Goal: Information Seeking & Learning: Learn about a topic

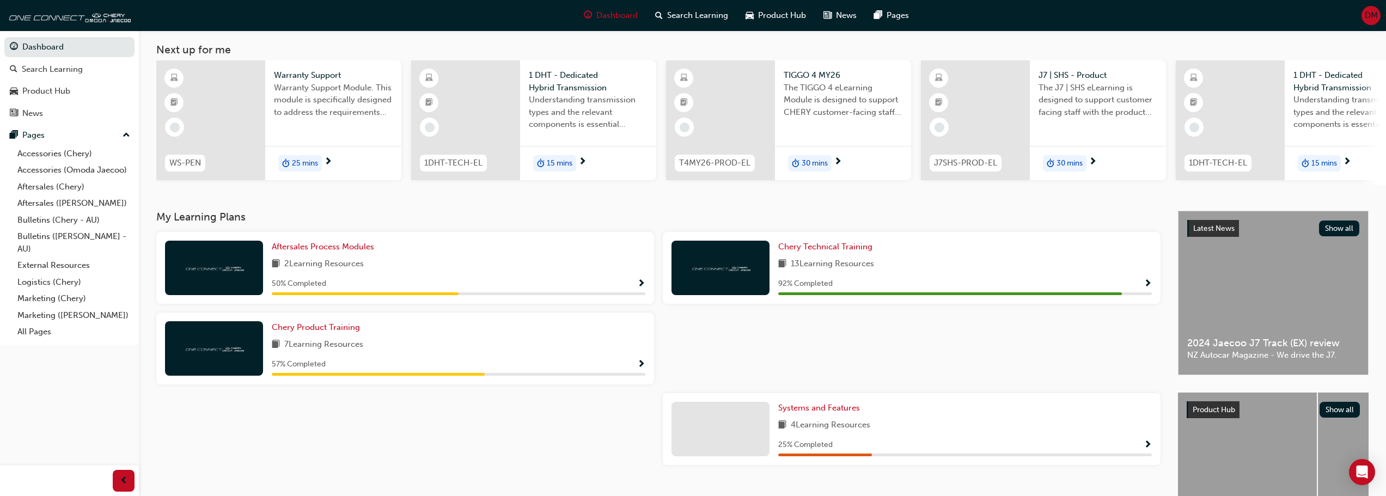
scroll to position [109, 0]
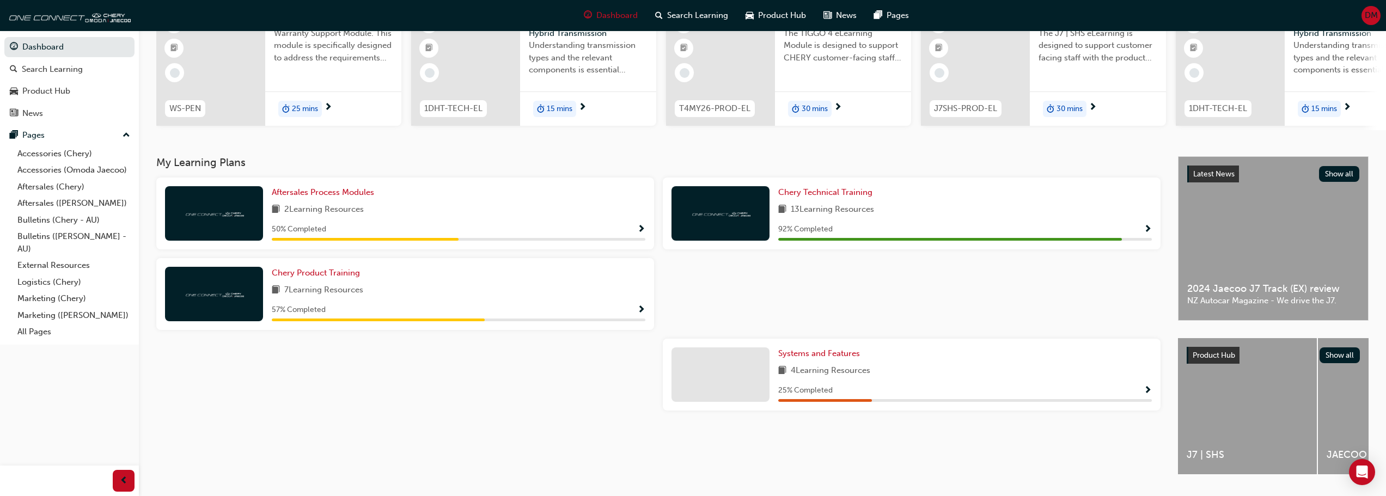
click at [1146, 232] on span "Show Progress" at bounding box center [1148, 230] width 8 height 10
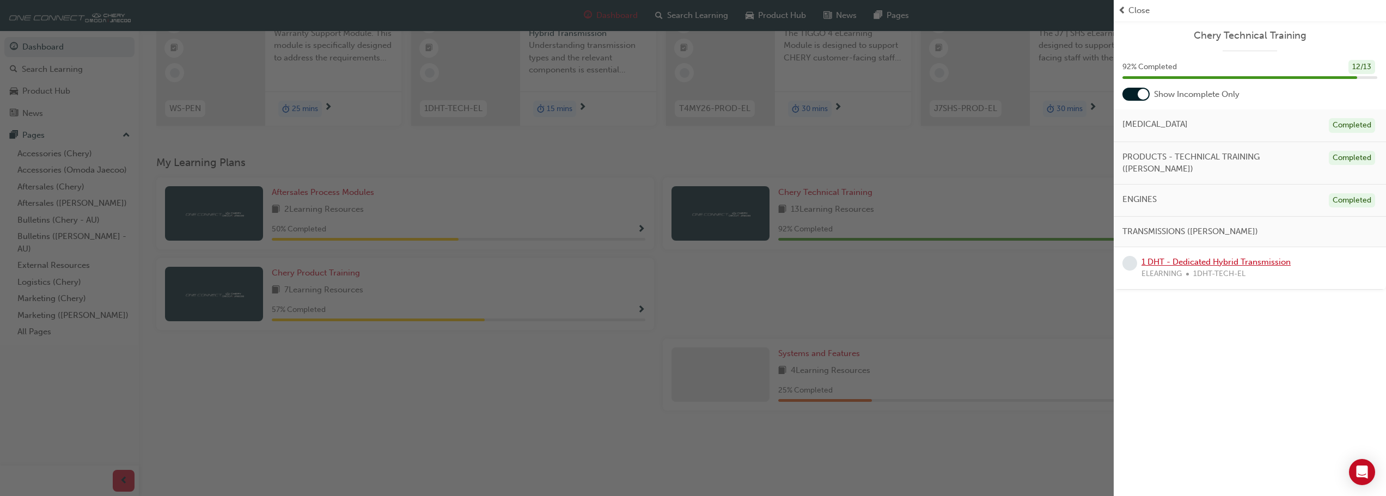
click at [1221, 257] on link "1 DHT - Dedicated Hybrid Transmission" at bounding box center [1216, 262] width 149 height 10
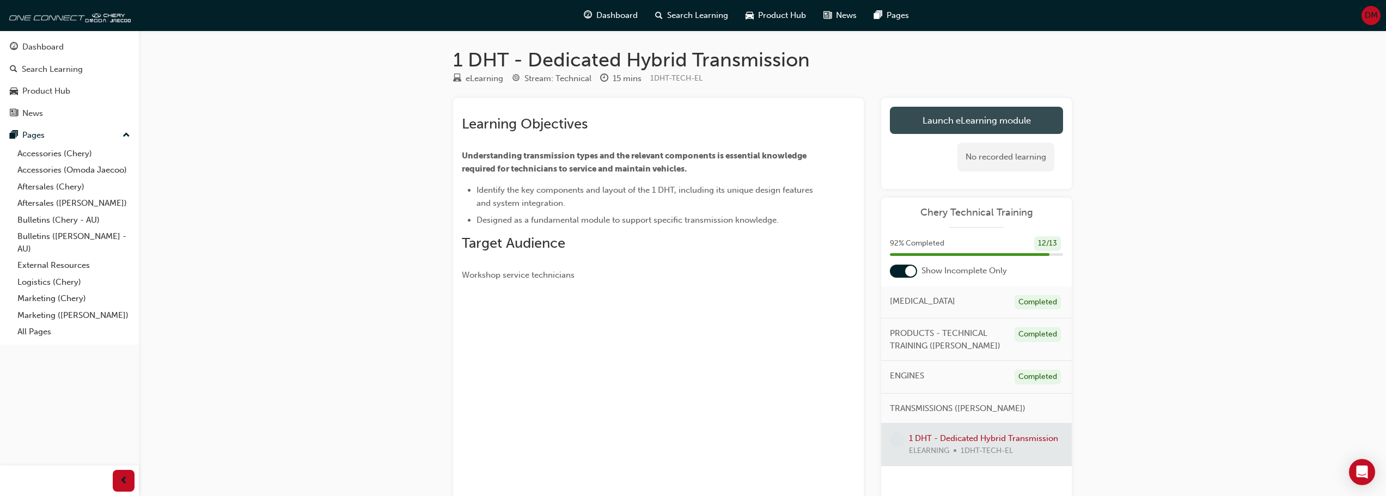
click at [956, 120] on link "Launch eLearning module" at bounding box center [976, 120] width 173 height 27
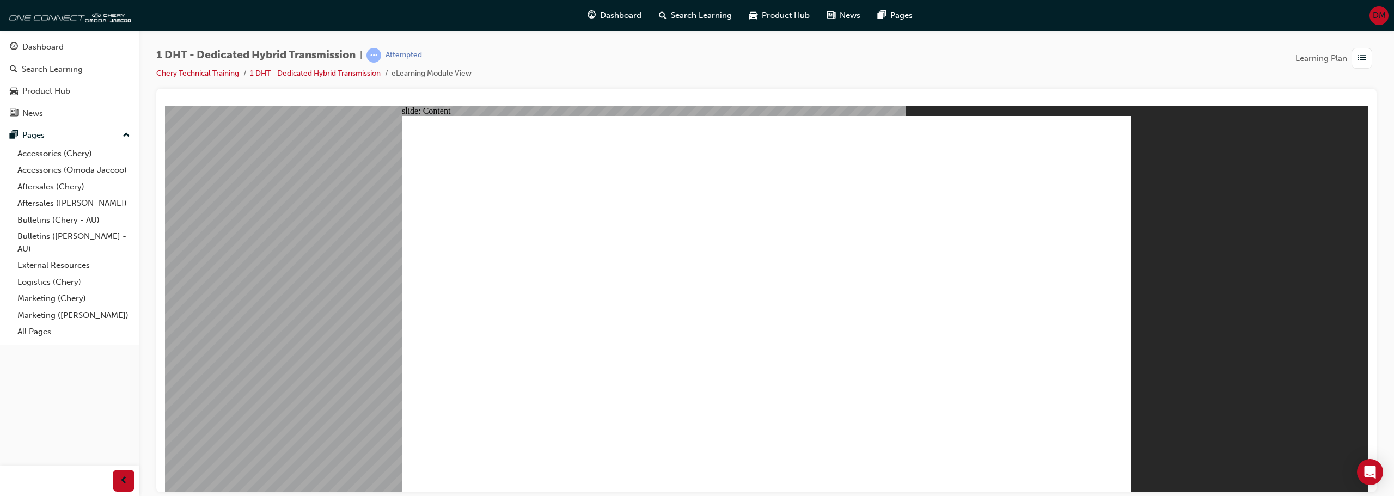
type input "24"
drag, startPoint x: 971, startPoint y: 429, endPoint x: 1111, endPoint y: 416, distance: 141.1
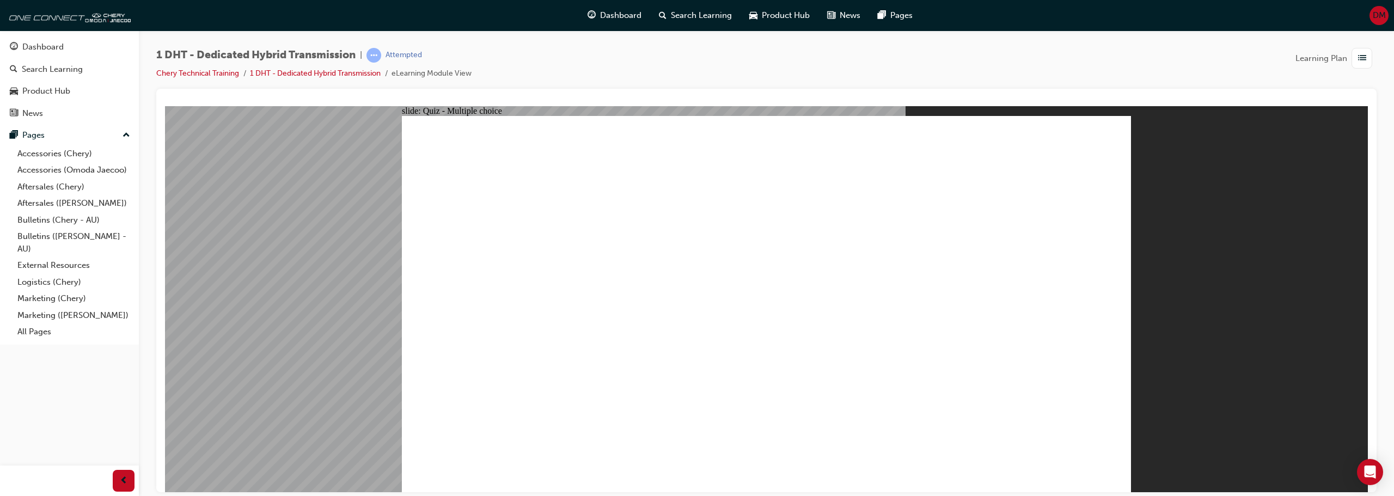
radio input "true"
drag, startPoint x: 894, startPoint y: 411, endPoint x: 799, endPoint y: 219, distance: 214.1
drag, startPoint x: 546, startPoint y: 410, endPoint x: 744, endPoint y: 207, distance: 283.5
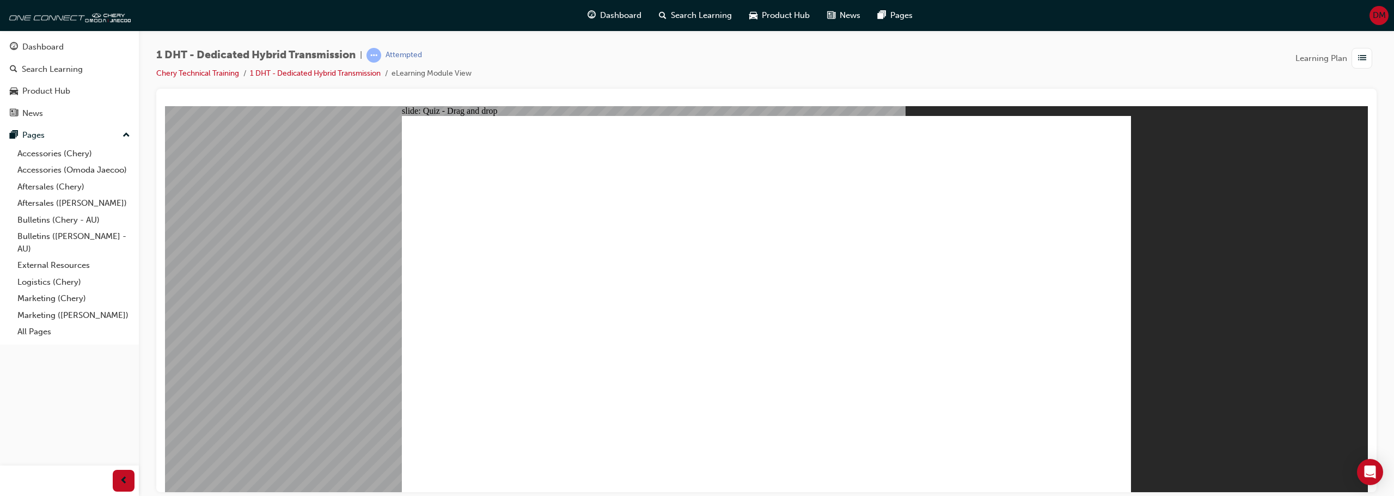
drag, startPoint x: 772, startPoint y: 399, endPoint x: 816, endPoint y: 208, distance: 195.7
drag, startPoint x: 703, startPoint y: 406, endPoint x: 739, endPoint y: 219, distance: 190.9
drag, startPoint x: 950, startPoint y: 399, endPoint x: 947, endPoint y: 169, distance: 229.9
drag, startPoint x: 815, startPoint y: 404, endPoint x: 978, endPoint y: 162, distance: 291.5
drag, startPoint x: 619, startPoint y: 405, endPoint x: 972, endPoint y: 218, distance: 399.6
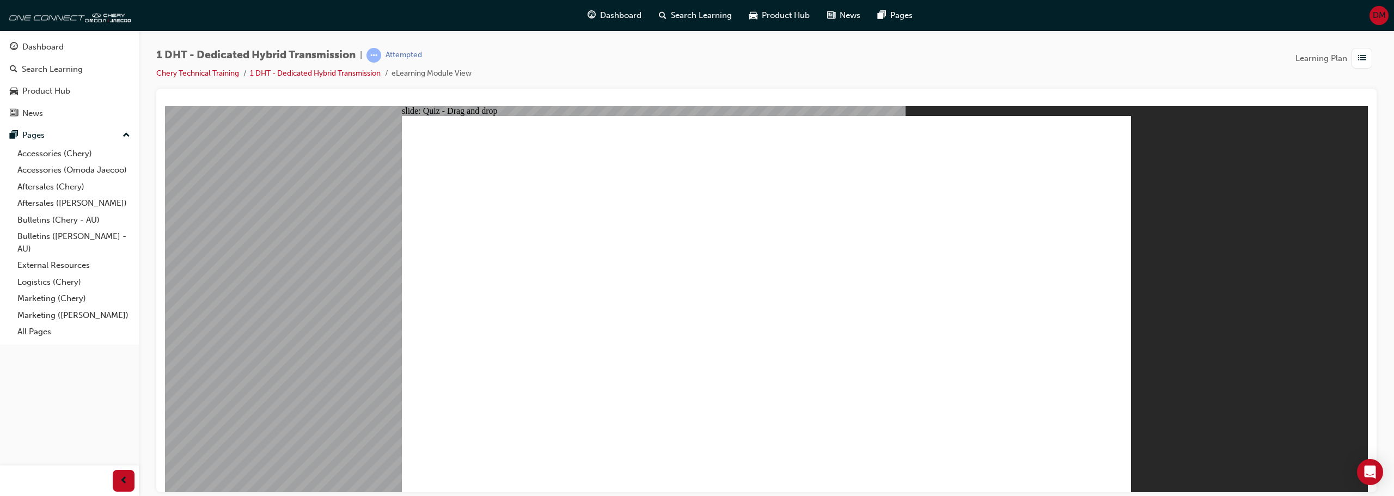
radio input "true"
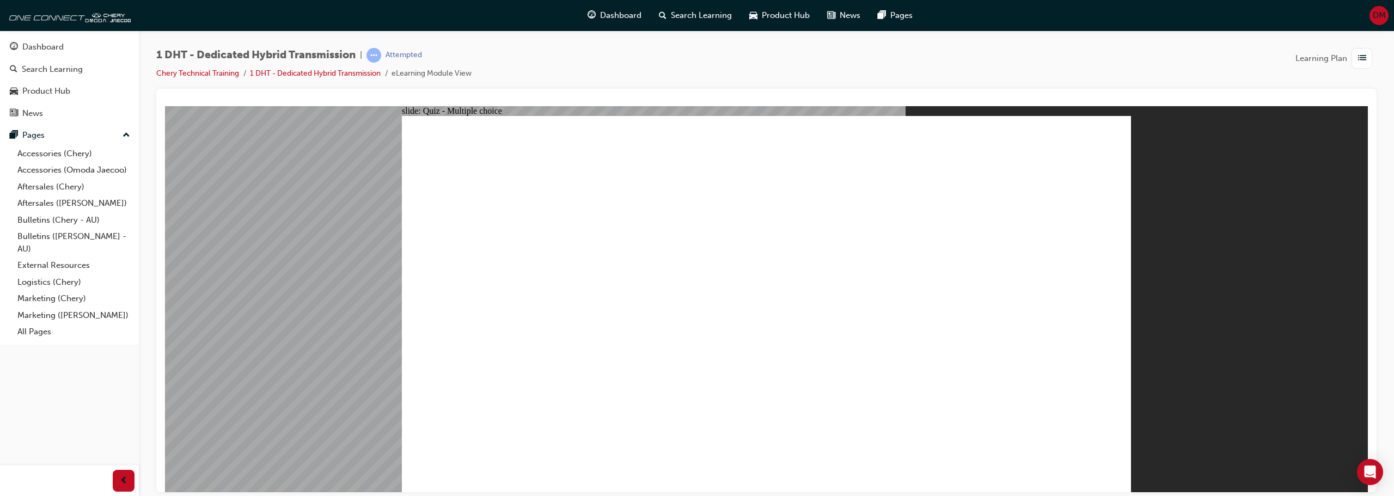
radio input "true"
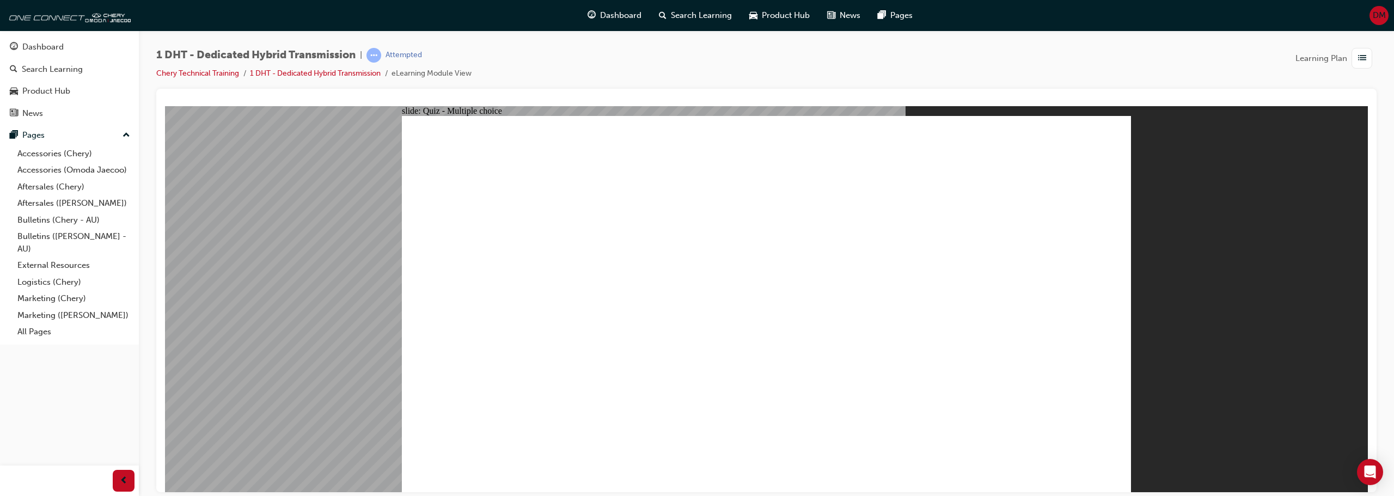
checkbox input "true"
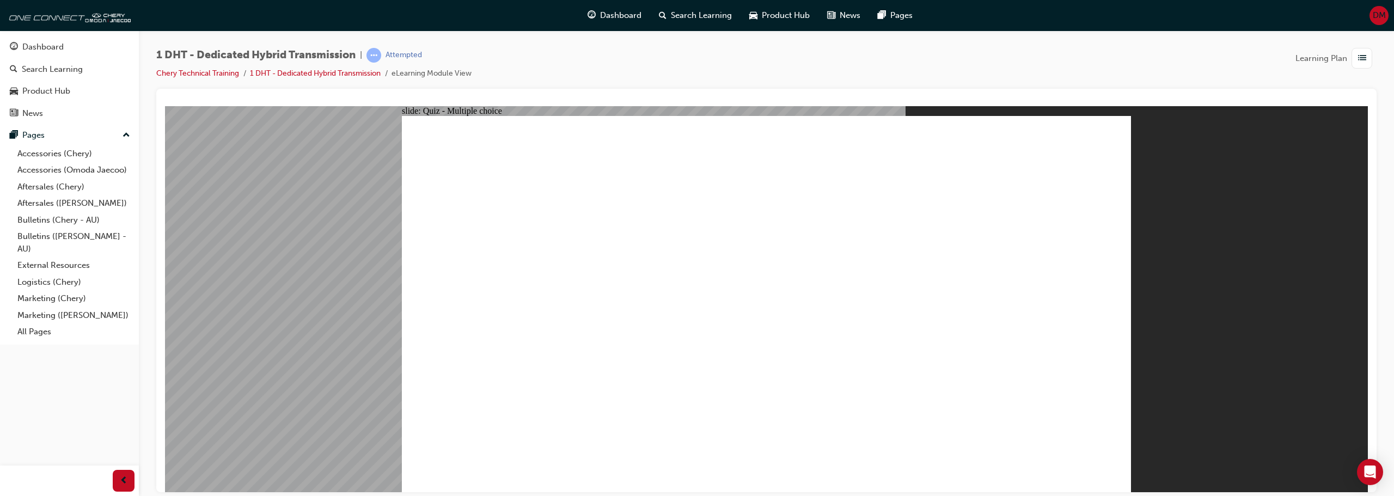
radio input "true"
drag, startPoint x: 545, startPoint y: 405, endPoint x: 764, endPoint y: 179, distance: 314.7
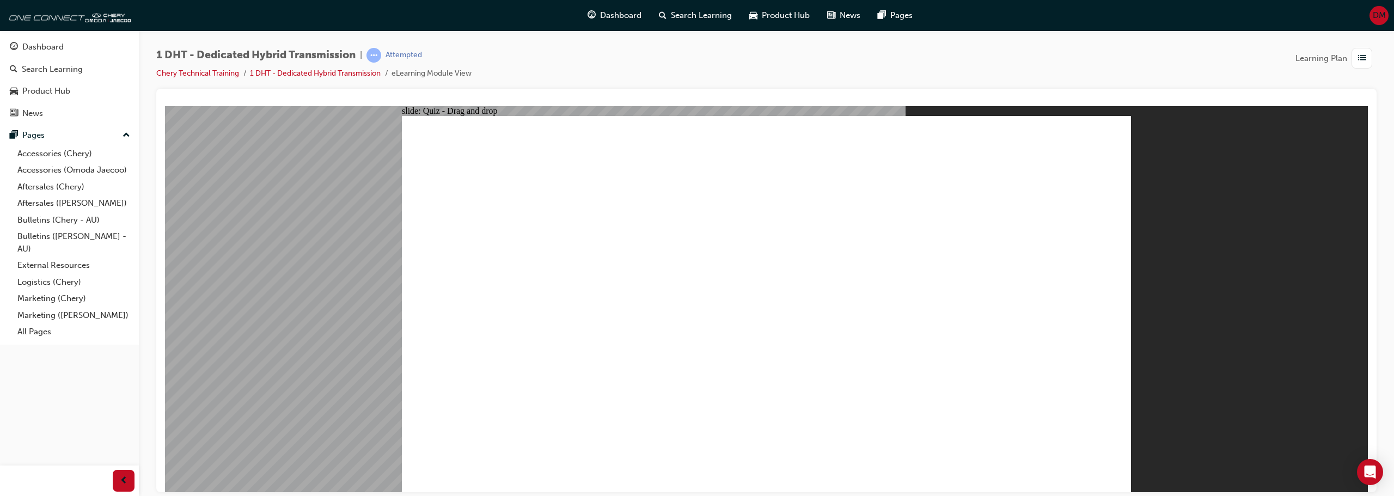
drag, startPoint x: 698, startPoint y: 405, endPoint x: 743, endPoint y: 197, distance: 212.4
drag, startPoint x: 758, startPoint y: 392, endPoint x: 768, endPoint y: 179, distance: 213.2
drag, startPoint x: 888, startPoint y: 403, endPoint x: 837, endPoint y: 214, distance: 195.8
drag, startPoint x: 968, startPoint y: 412, endPoint x: 874, endPoint y: 226, distance: 209.0
drag, startPoint x: 827, startPoint y: 394, endPoint x: 843, endPoint y: 219, distance: 175.0
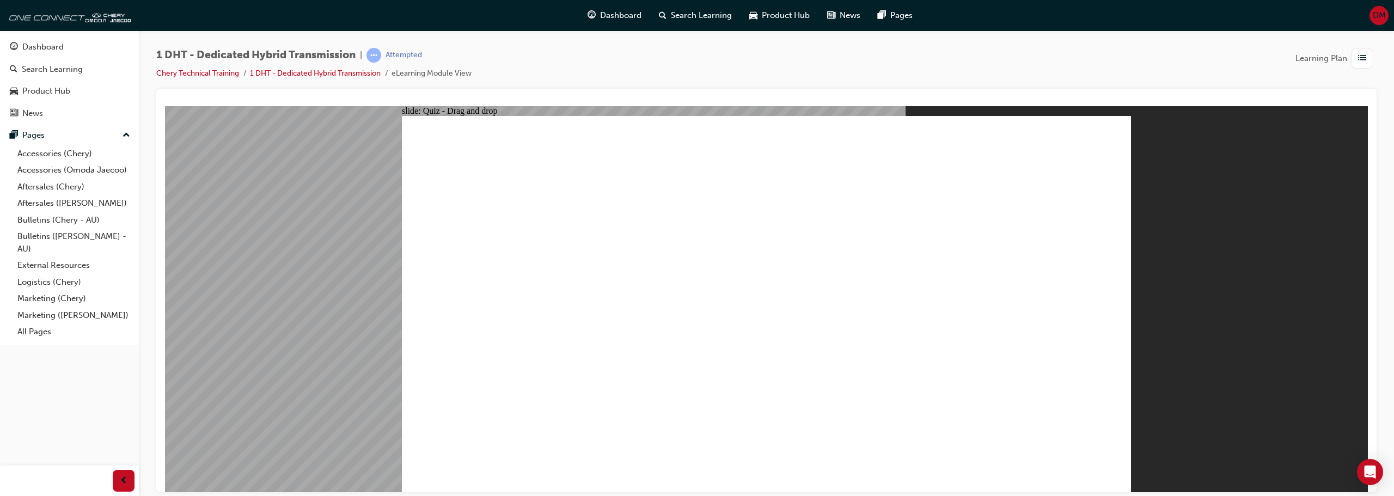
drag, startPoint x: 624, startPoint y: 410, endPoint x: 1036, endPoint y: 236, distance: 448.1
drag, startPoint x: 1095, startPoint y: 443, endPoint x: 1091, endPoint y: 432, distance: 12.1
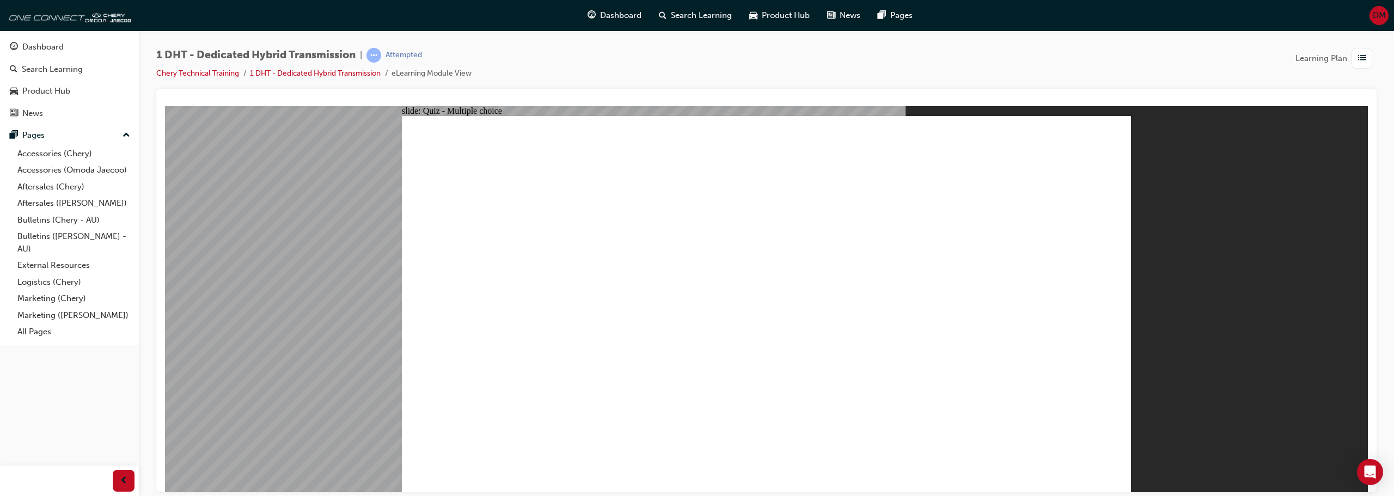
radio input "true"
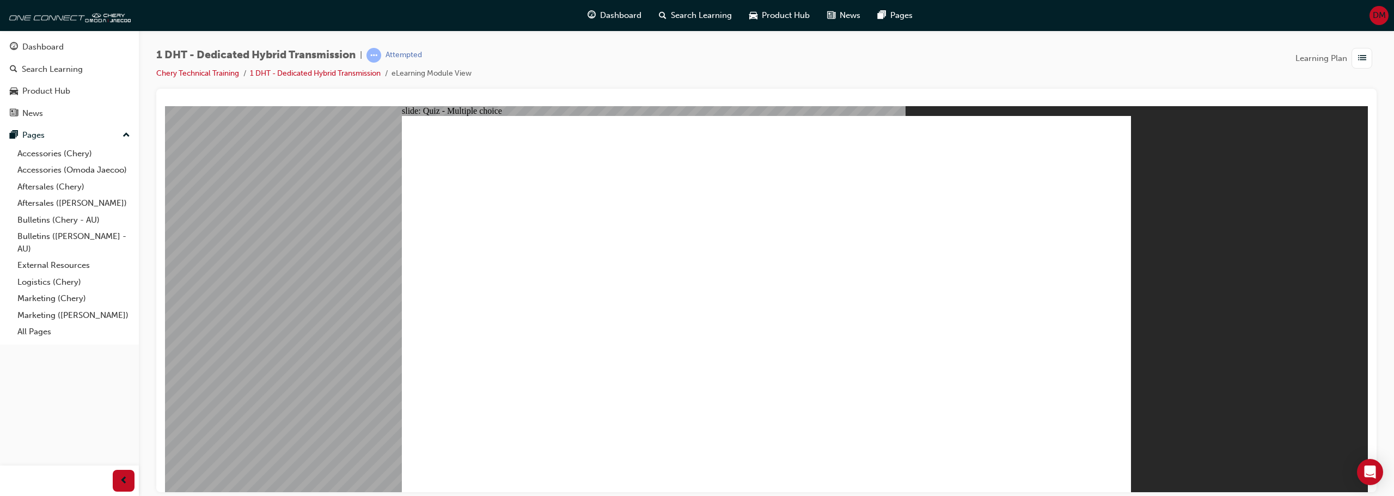
checkbox input "true"
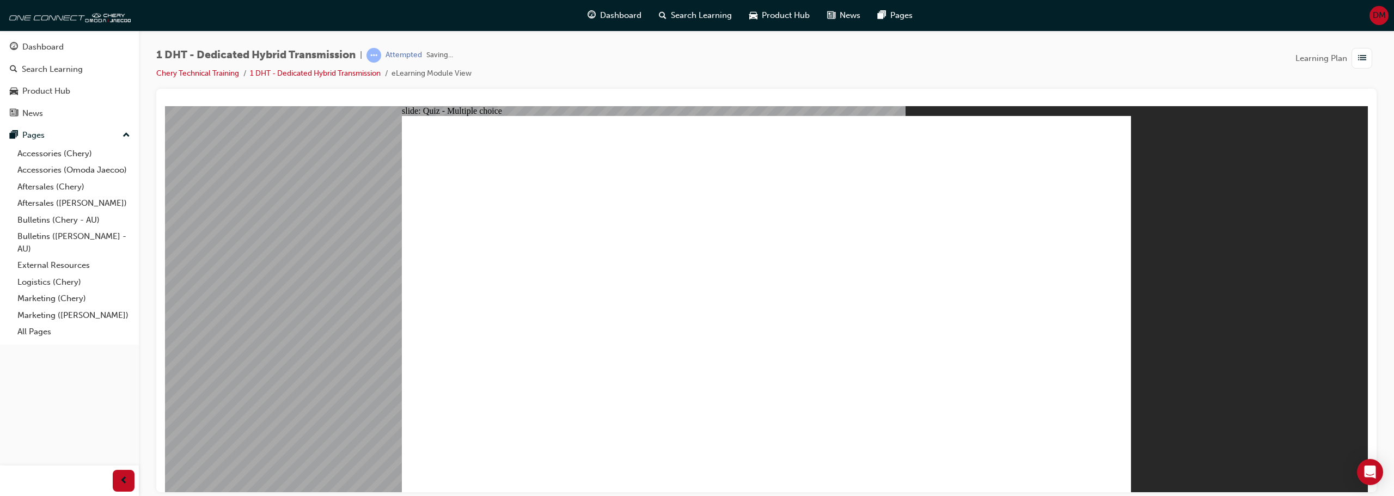
radio input "true"
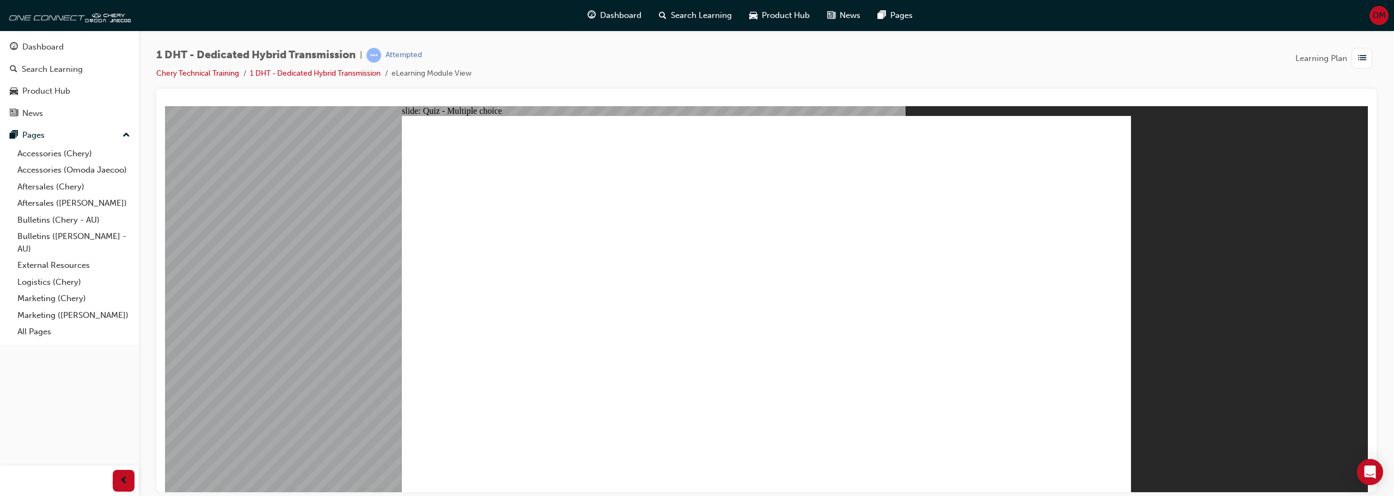
drag, startPoint x: 896, startPoint y: 405, endPoint x: 754, endPoint y: 167, distance: 277.2
drag, startPoint x: 534, startPoint y: 411, endPoint x: 711, endPoint y: 216, distance: 263.7
drag, startPoint x: 770, startPoint y: 365, endPoint x: 853, endPoint y: 180, distance: 202.3
drag, startPoint x: 690, startPoint y: 399, endPoint x: 716, endPoint y: 215, distance: 185.9
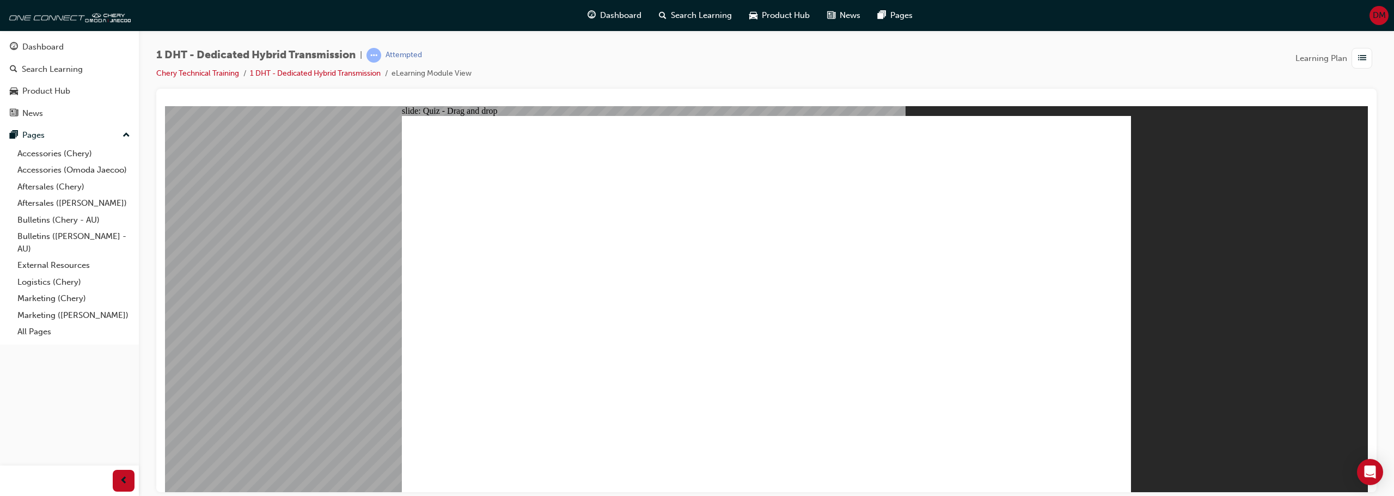
drag, startPoint x: 624, startPoint y: 412, endPoint x: 796, endPoint y: 222, distance: 256.8
drag, startPoint x: 828, startPoint y: 390, endPoint x: 963, endPoint y: 180, distance: 249.9
drag, startPoint x: 957, startPoint y: 396, endPoint x: 947, endPoint y: 242, distance: 154.5
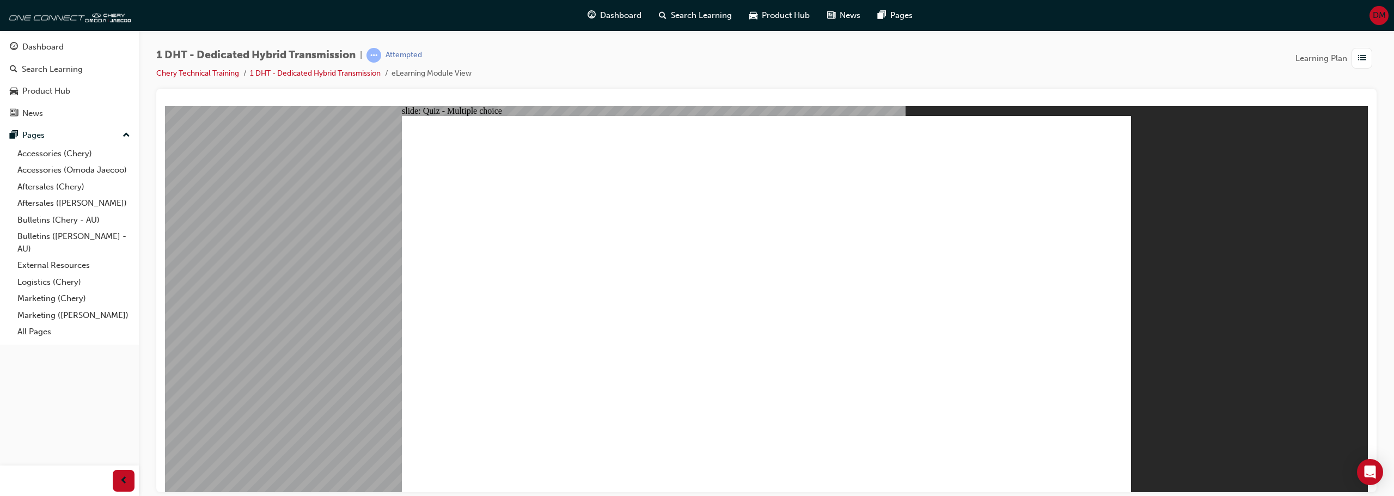
radio input "true"
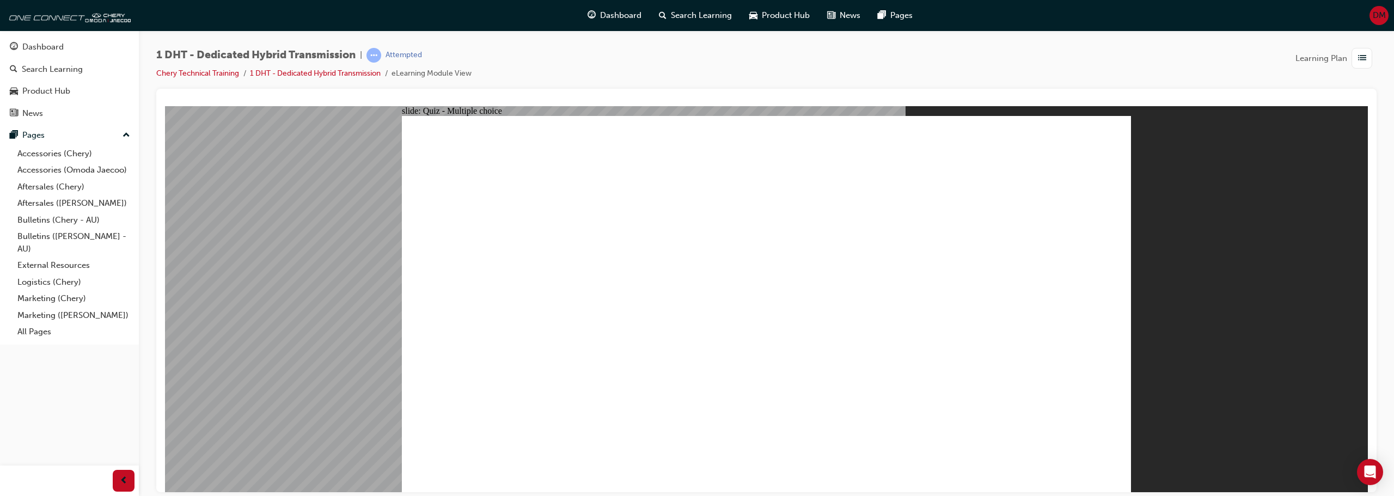
radio input "true"
checkbox input "true"
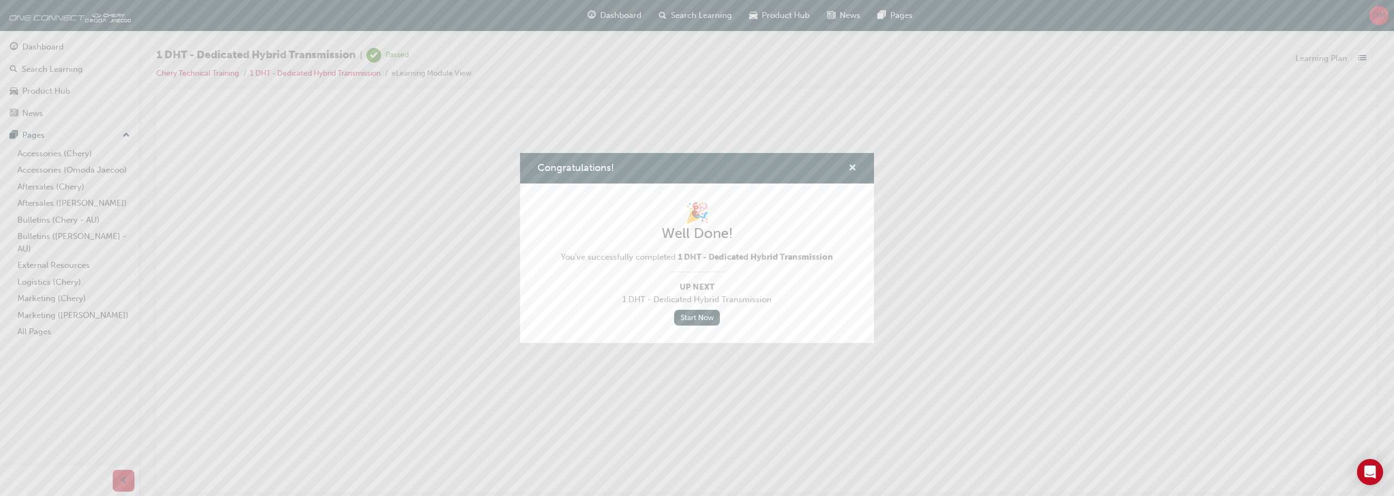
click at [852, 169] on span "cross-icon" at bounding box center [853, 169] width 8 height 10
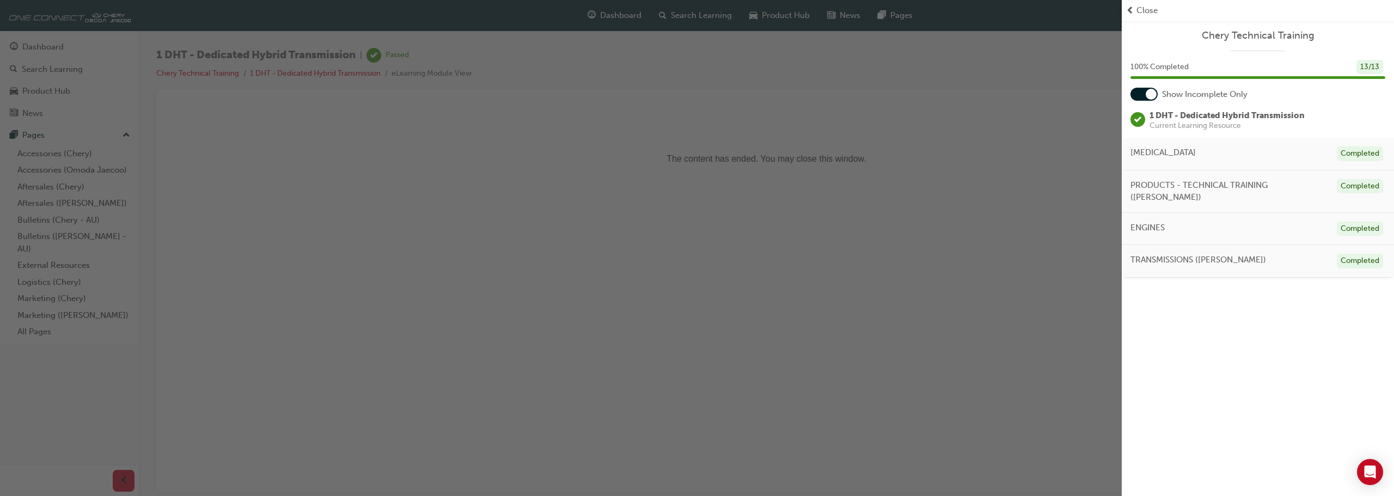
click at [1148, 9] on span "Close" at bounding box center [1147, 10] width 21 height 13
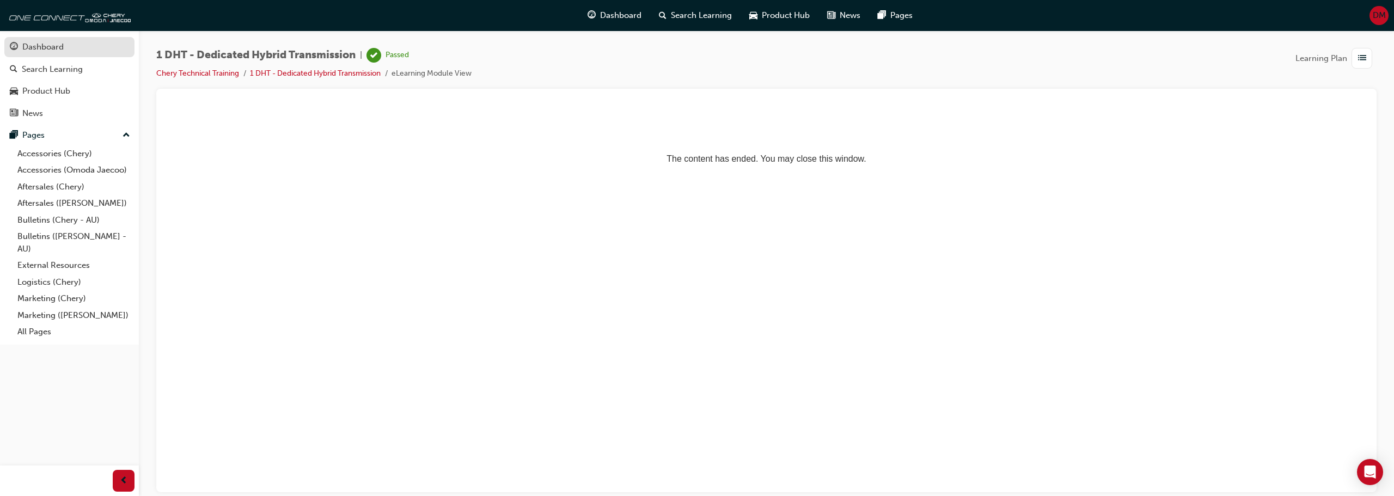
click at [45, 45] on div "Dashboard" at bounding box center [42, 47] width 41 height 13
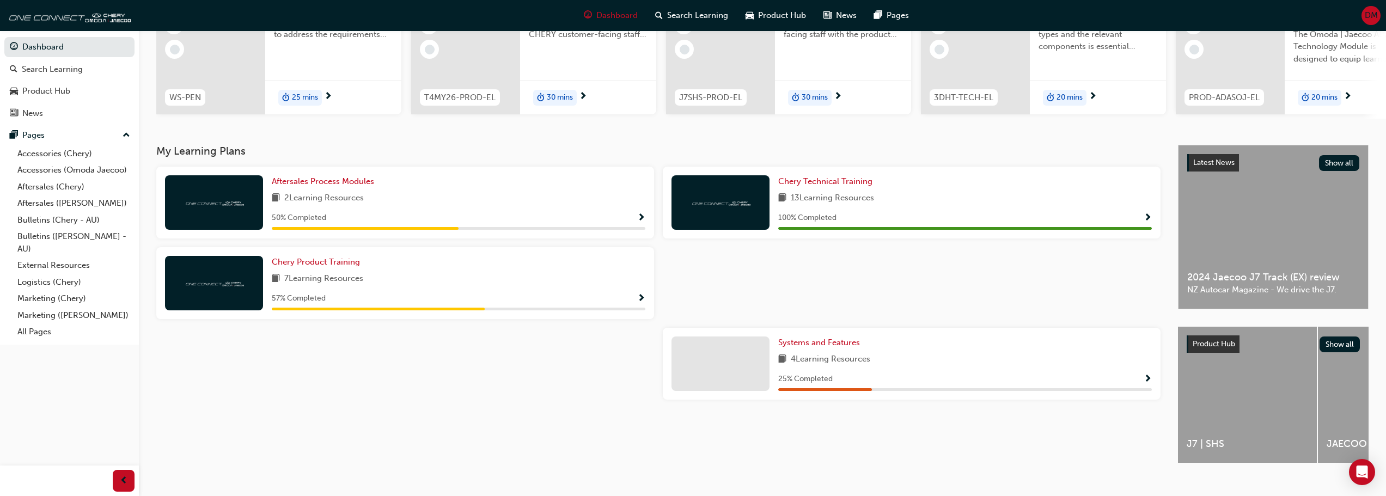
scroll to position [155, 0]
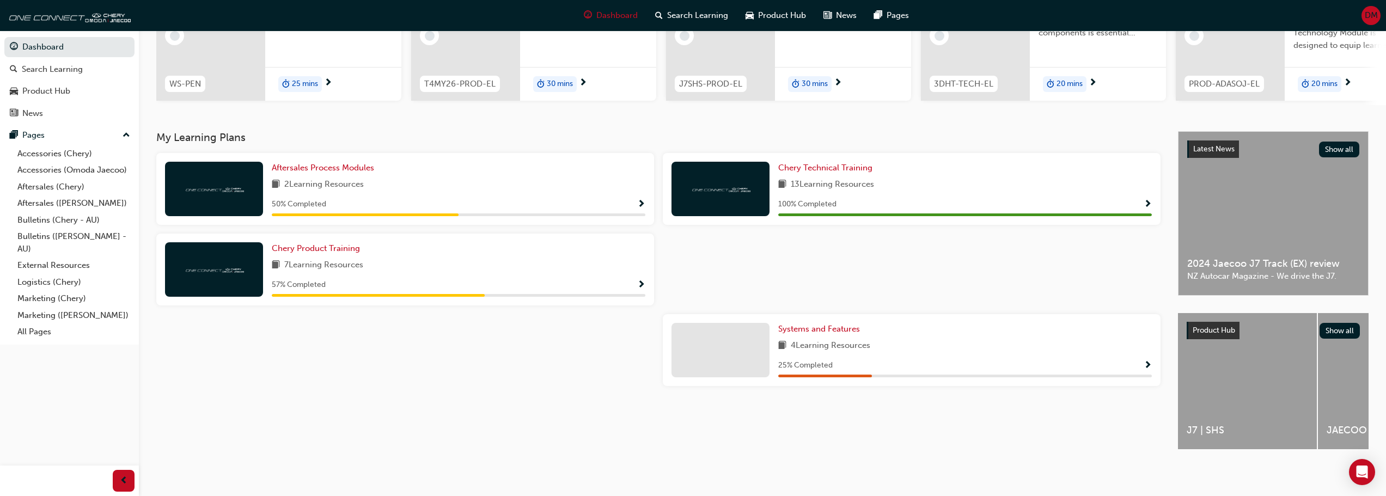
click at [1144, 361] on span "Show Progress" at bounding box center [1148, 366] width 8 height 10
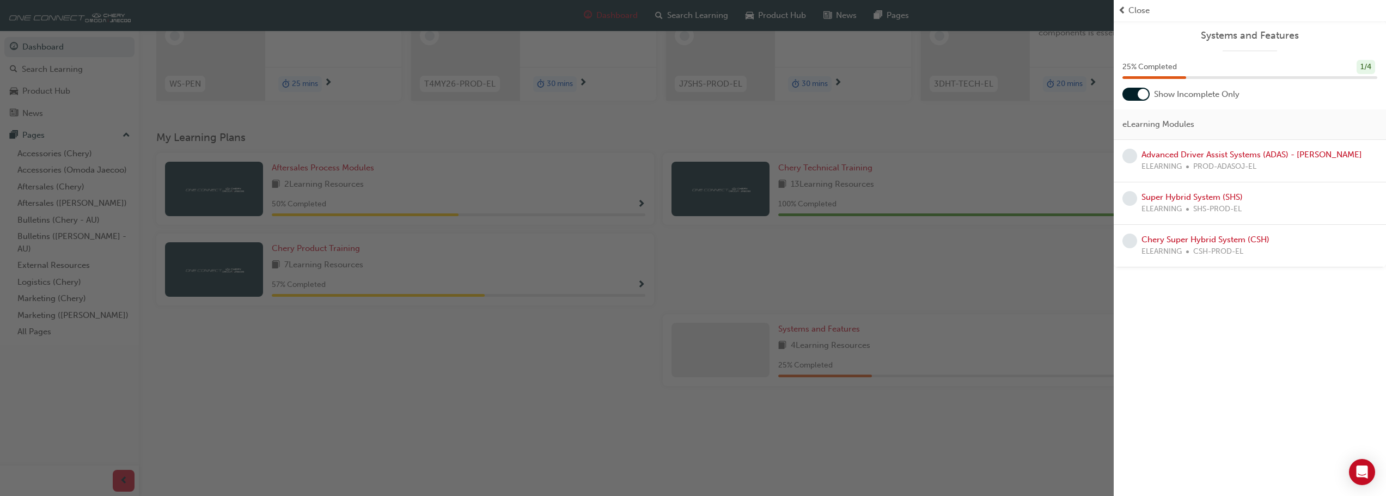
click at [1130, 9] on span "Close" at bounding box center [1138, 10] width 21 height 13
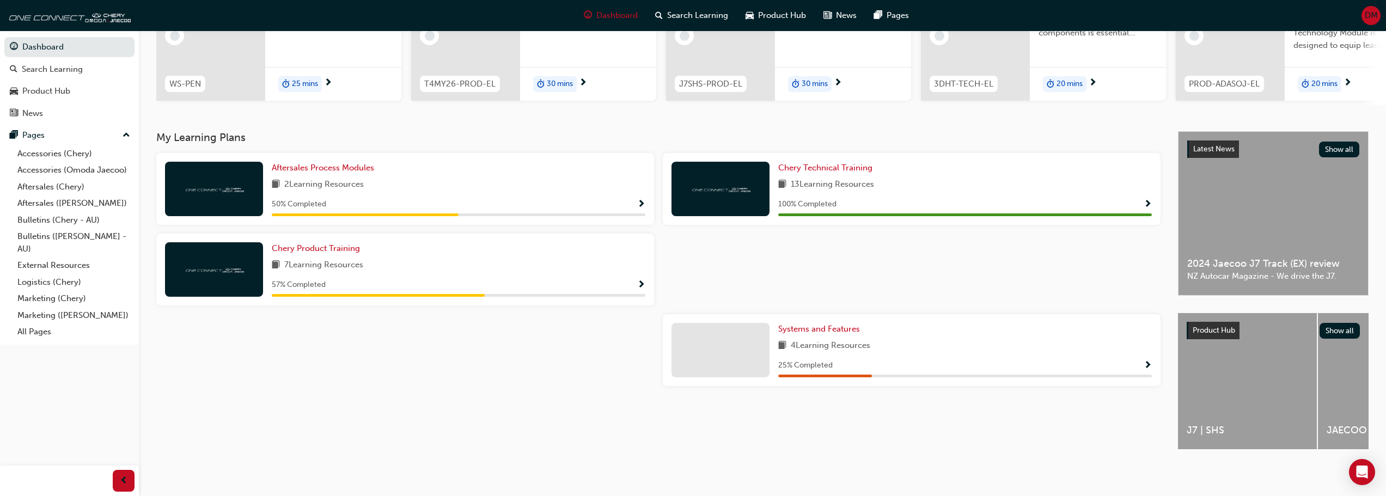
click at [644, 200] on span "Show Progress" at bounding box center [641, 205] width 8 height 10
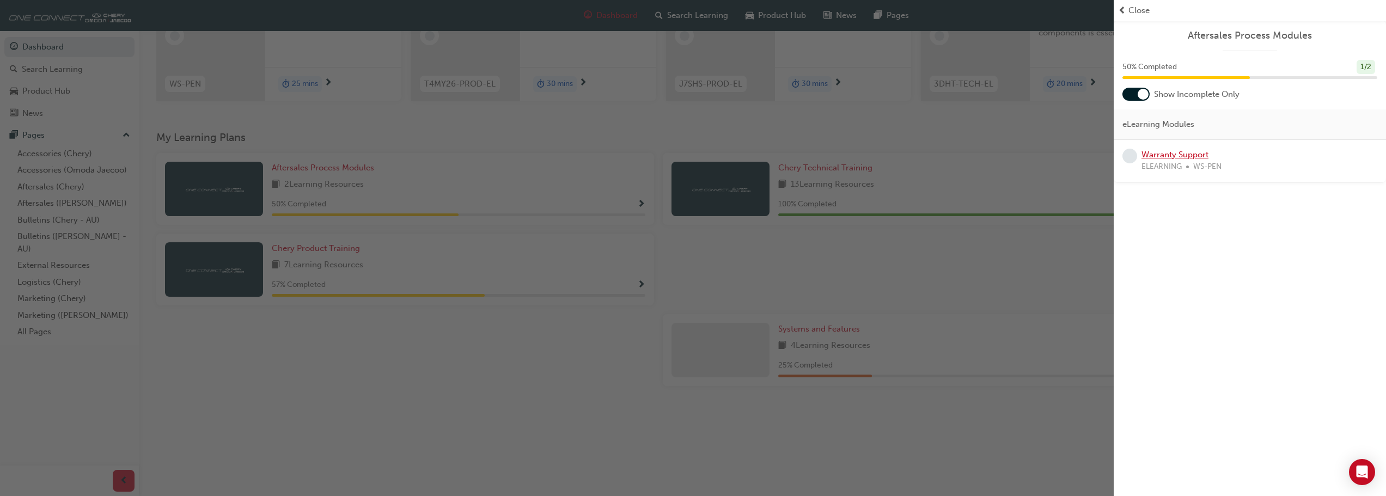
click at [1175, 156] on link "Warranty Support" at bounding box center [1175, 155] width 67 height 10
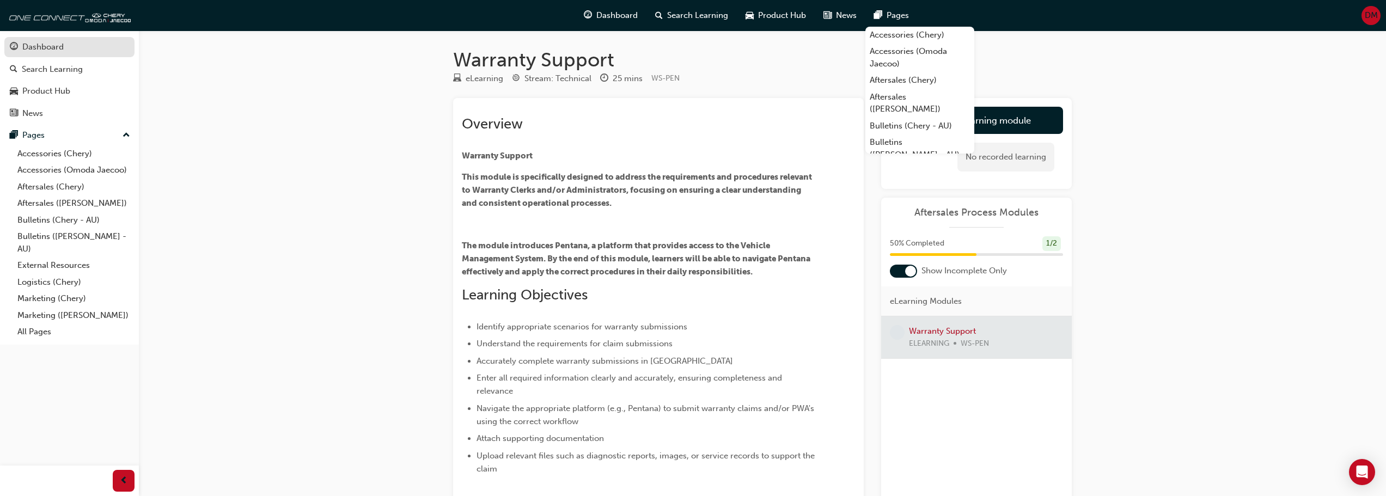
click at [34, 46] on div "Dashboard" at bounding box center [42, 47] width 41 height 13
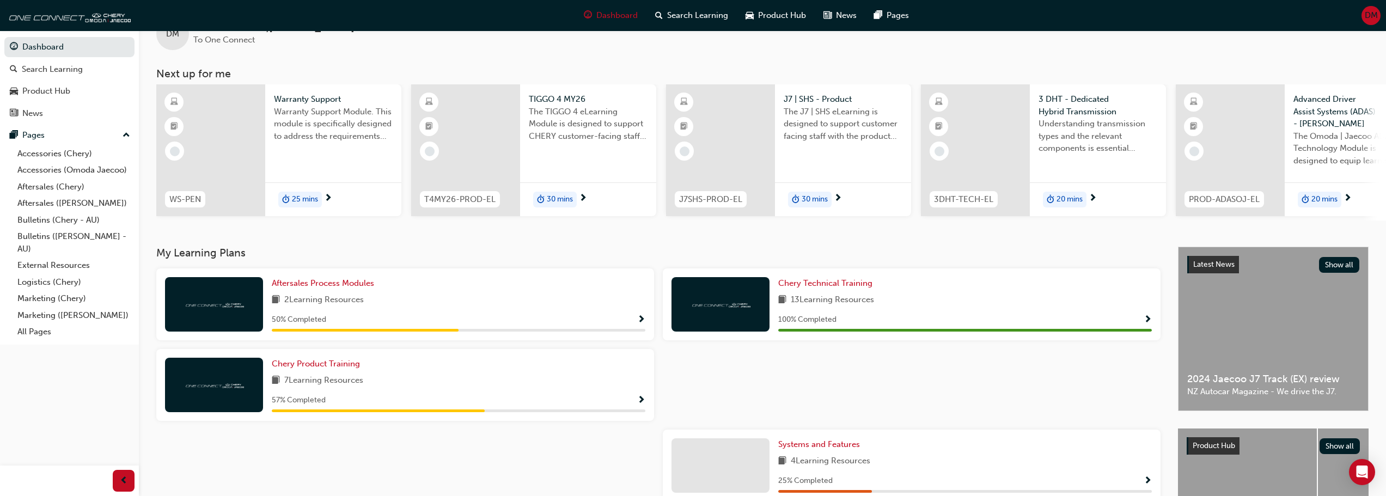
scroll to position [54, 0]
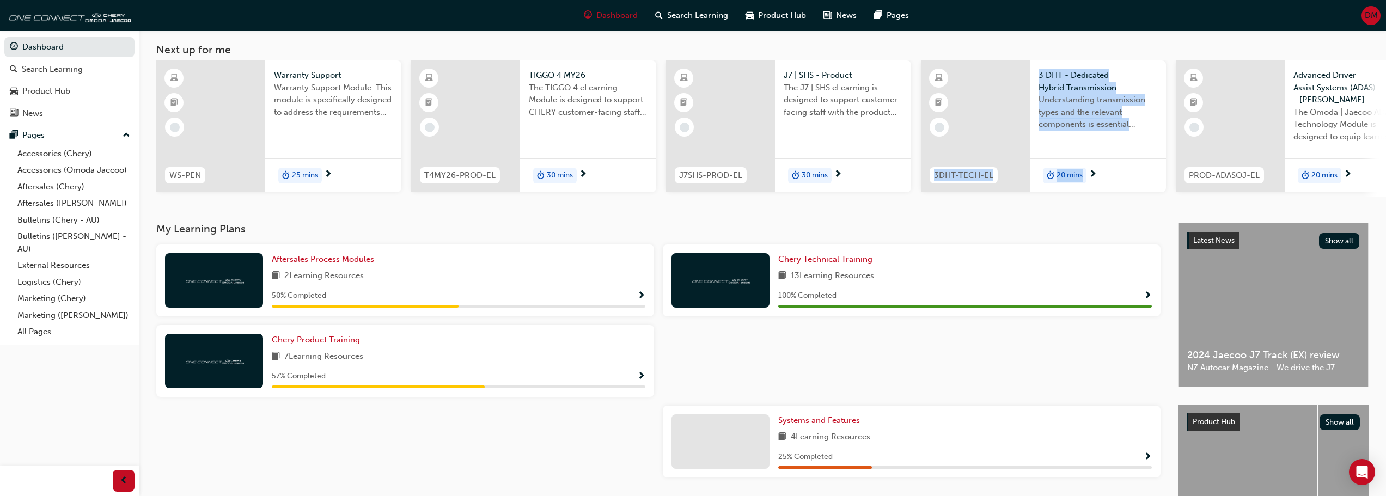
drag, startPoint x: 942, startPoint y: 196, endPoint x: 1168, endPoint y: 188, distance: 226.7
click at [1168, 188] on div "WS-PEN Warranty Support Warranty Support Module. This module is specifically de…" at bounding box center [920, 128] width 1528 height 136
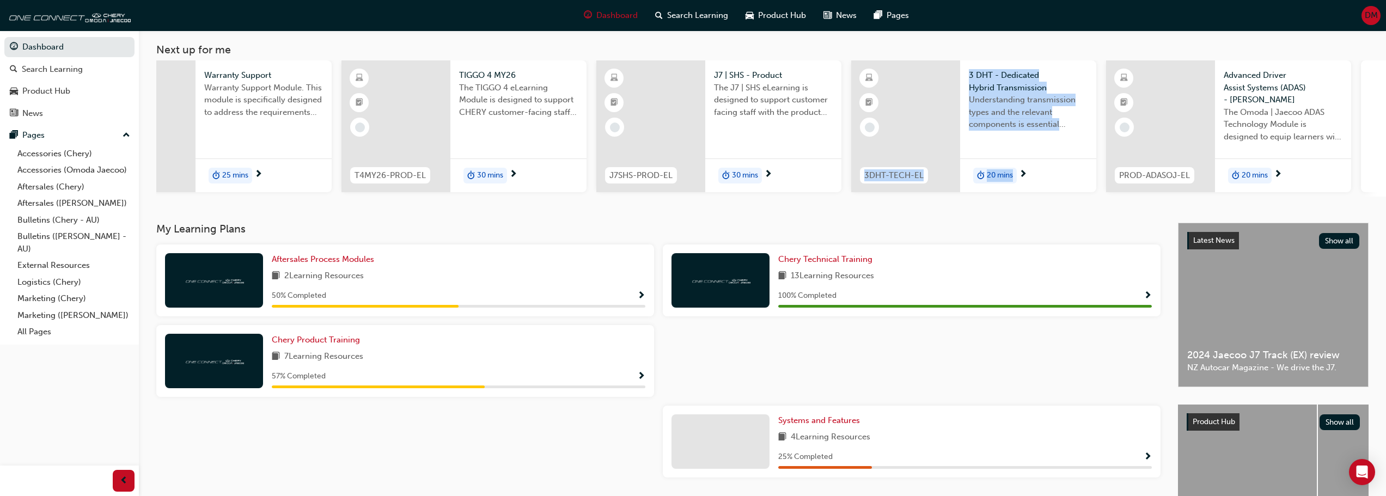
scroll to position [0, 0]
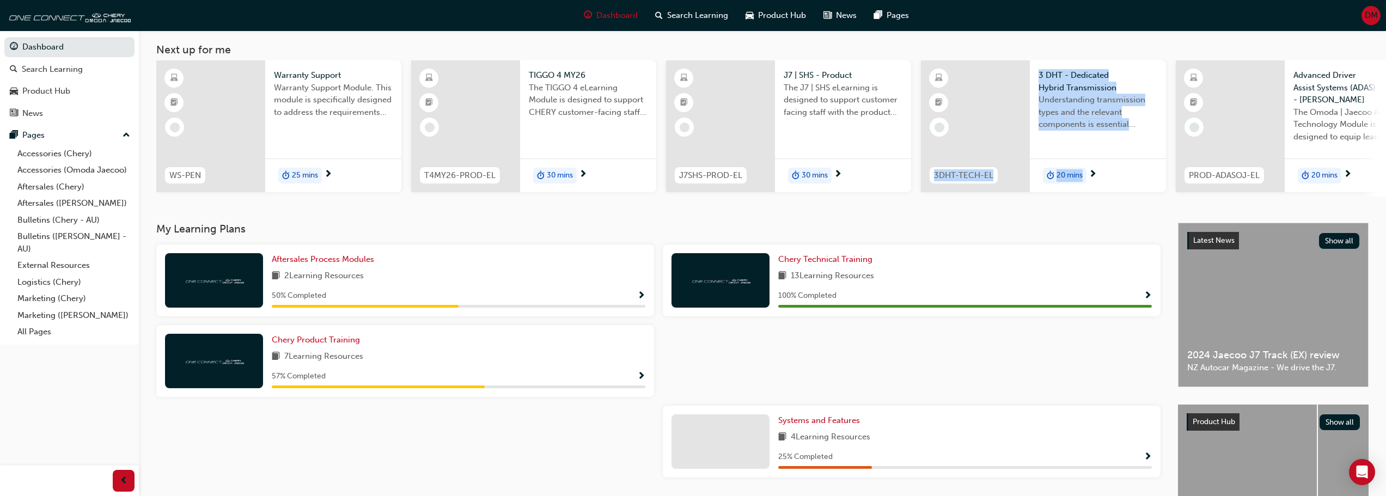
click at [1372, 13] on span "DM" at bounding box center [1371, 15] width 13 height 13
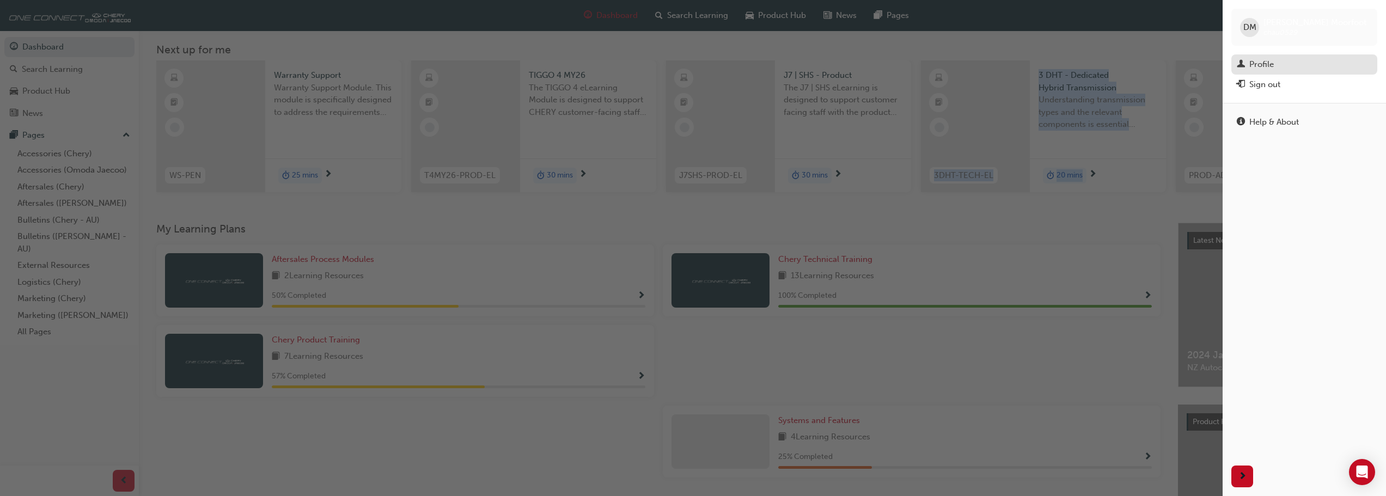
click at [1267, 68] on div "Profile" at bounding box center [1261, 64] width 25 height 13
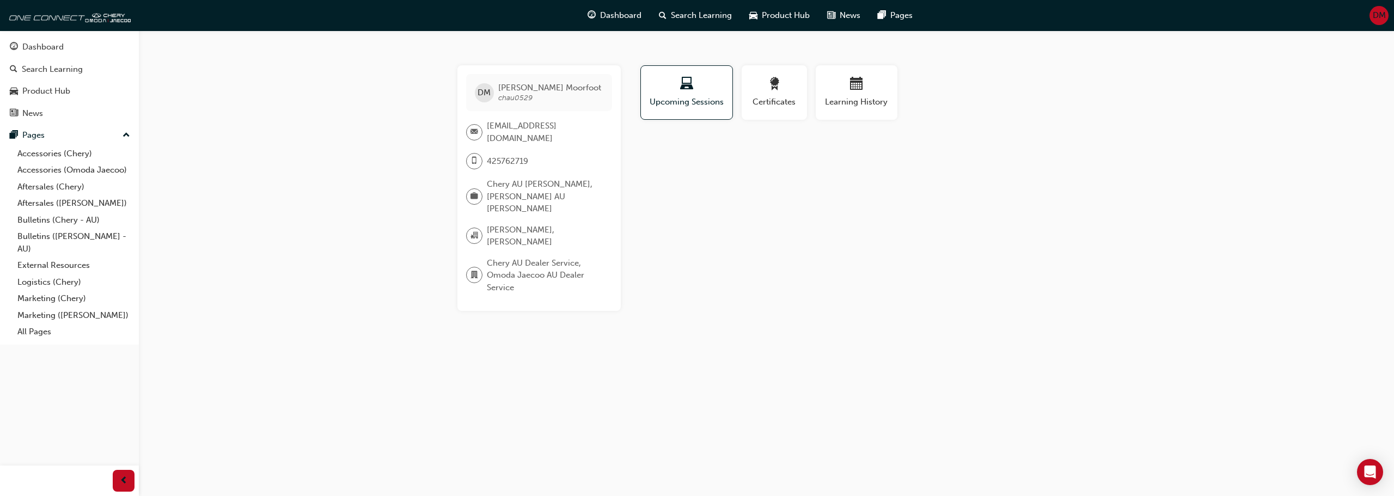
click at [680, 296] on div "[PERSON_NAME] chau0529 [EMAIL_ADDRESS][DOMAIN_NAME] 425762719 Chery AU [PERSON_…" at bounding box center [697, 248] width 1394 height 496
click at [764, 87] on div "button" at bounding box center [774, 85] width 49 height 17
click at [691, 92] on span "laptop-icon" at bounding box center [686, 84] width 13 height 15
drag, startPoint x: 814, startPoint y: 91, endPoint x: 835, endPoint y: 95, distance: 21.0
click at [826, 91] on div "Learning History" at bounding box center [856, 96] width 90 height 63
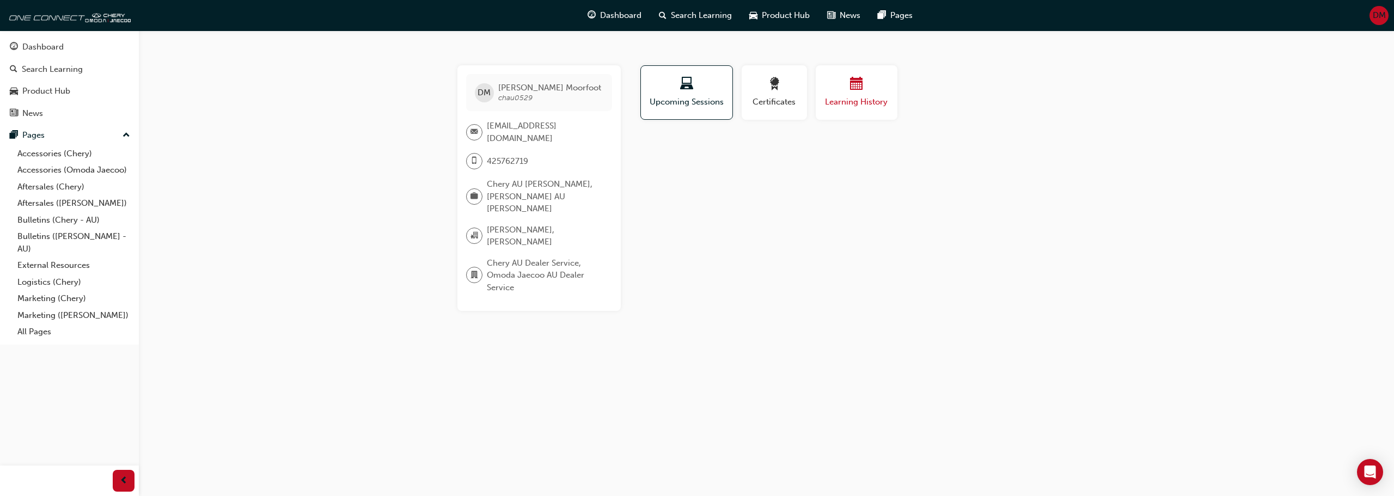
click at [834, 95] on div "Learning History" at bounding box center [856, 92] width 65 height 31
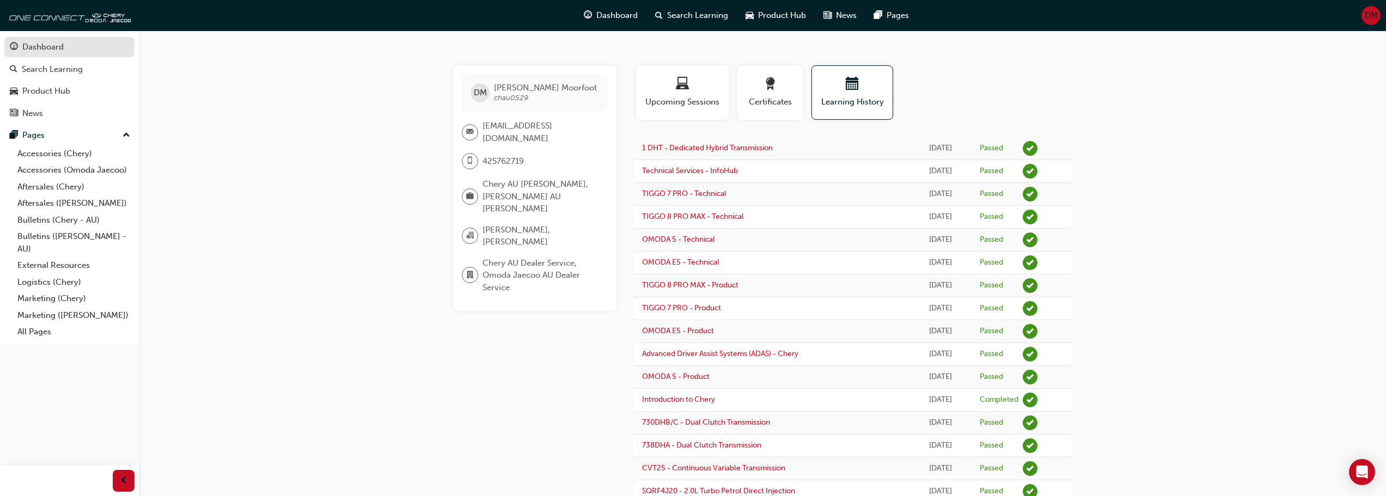
click at [53, 48] on div "Dashboard" at bounding box center [42, 47] width 41 height 13
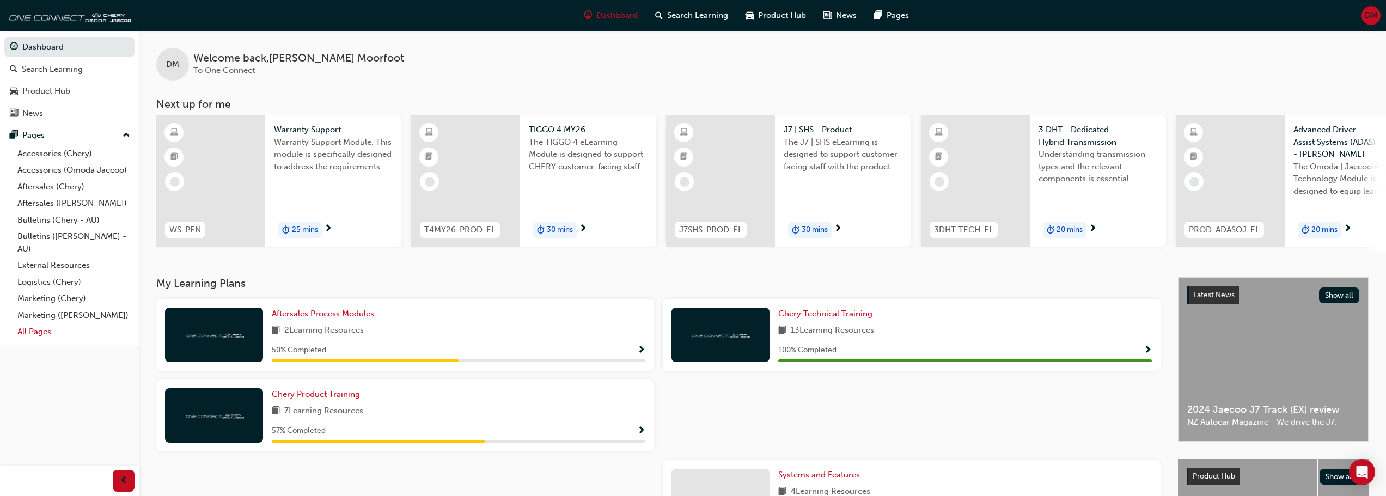
click at [37, 332] on link "All Pages" at bounding box center [73, 332] width 121 height 17
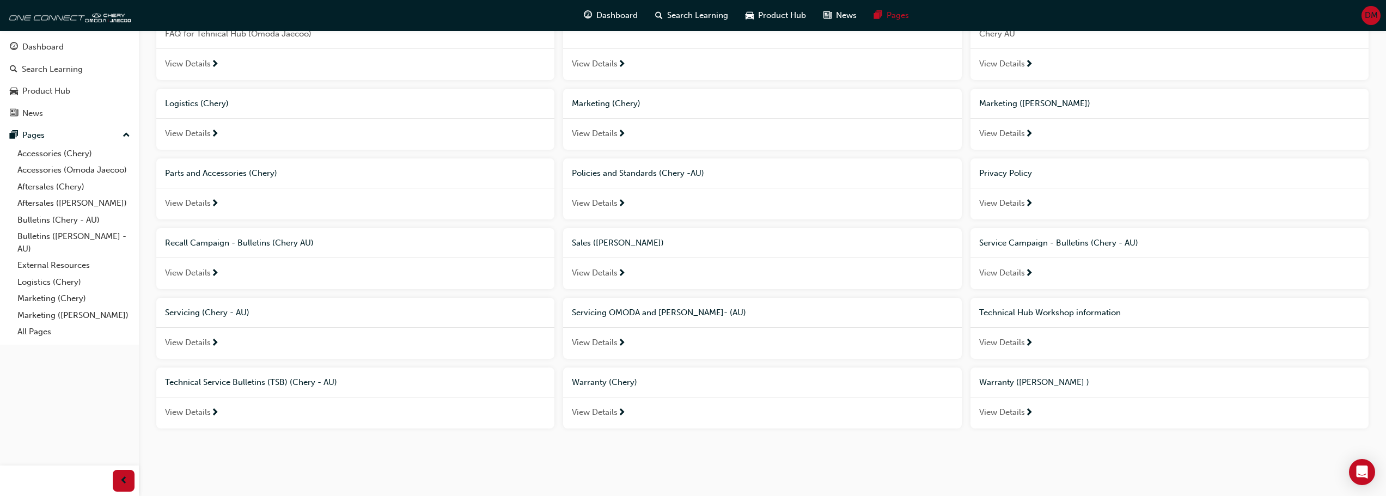
scroll to position [339, 0]
click at [1076, 307] on span "Technical Hub Workshop information" at bounding box center [1050, 309] width 142 height 10
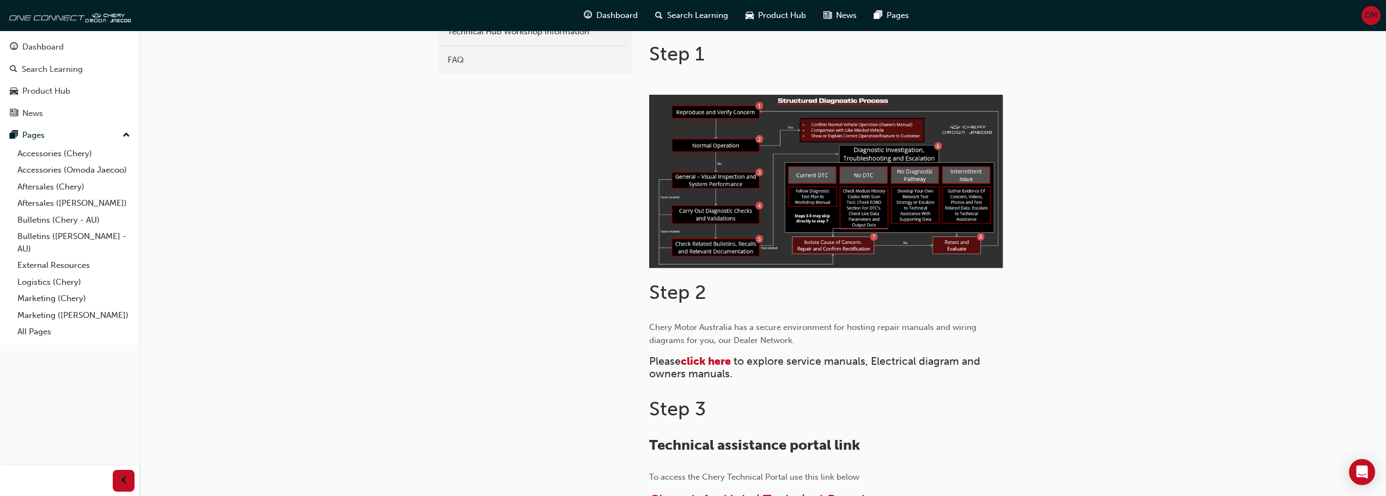
scroll to position [381, 0]
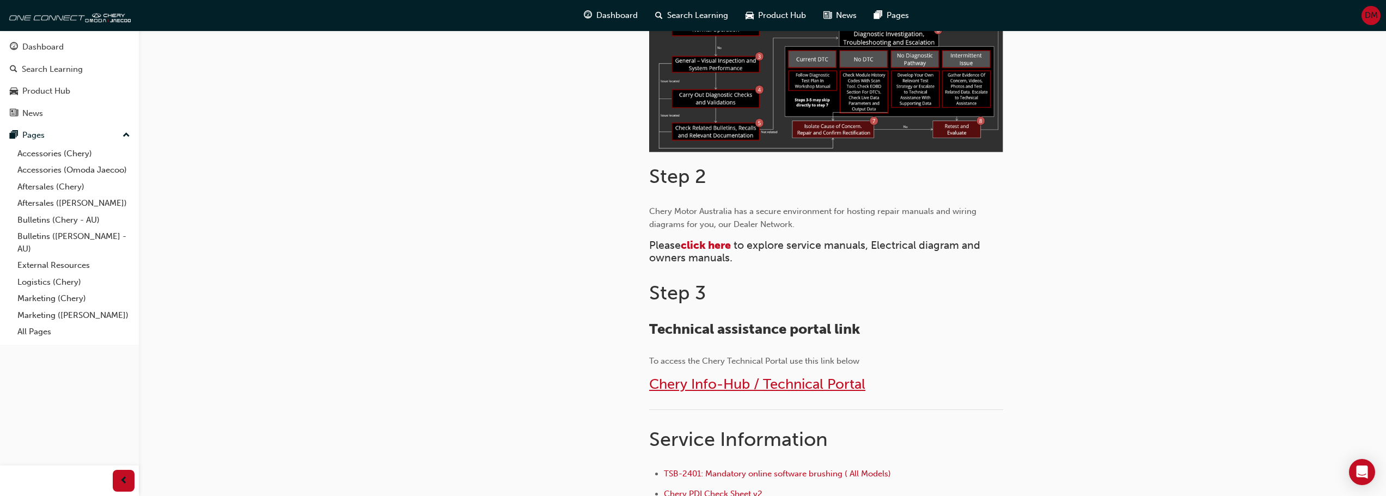
click at [744, 386] on span "Chery Info-Hub / Technical Portal" at bounding box center [757, 384] width 216 height 17
